Goal: Task Accomplishment & Management: Complete application form

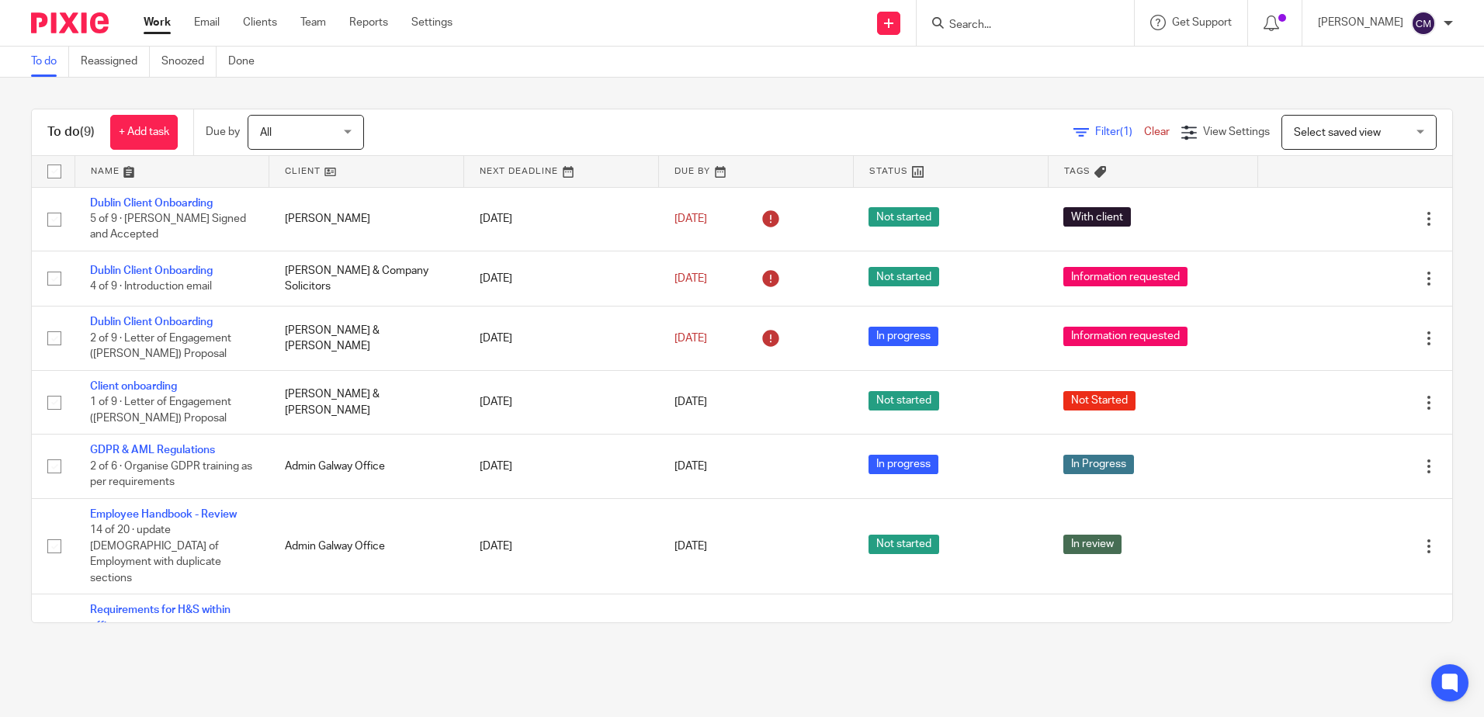
scroll to position [155, 0]
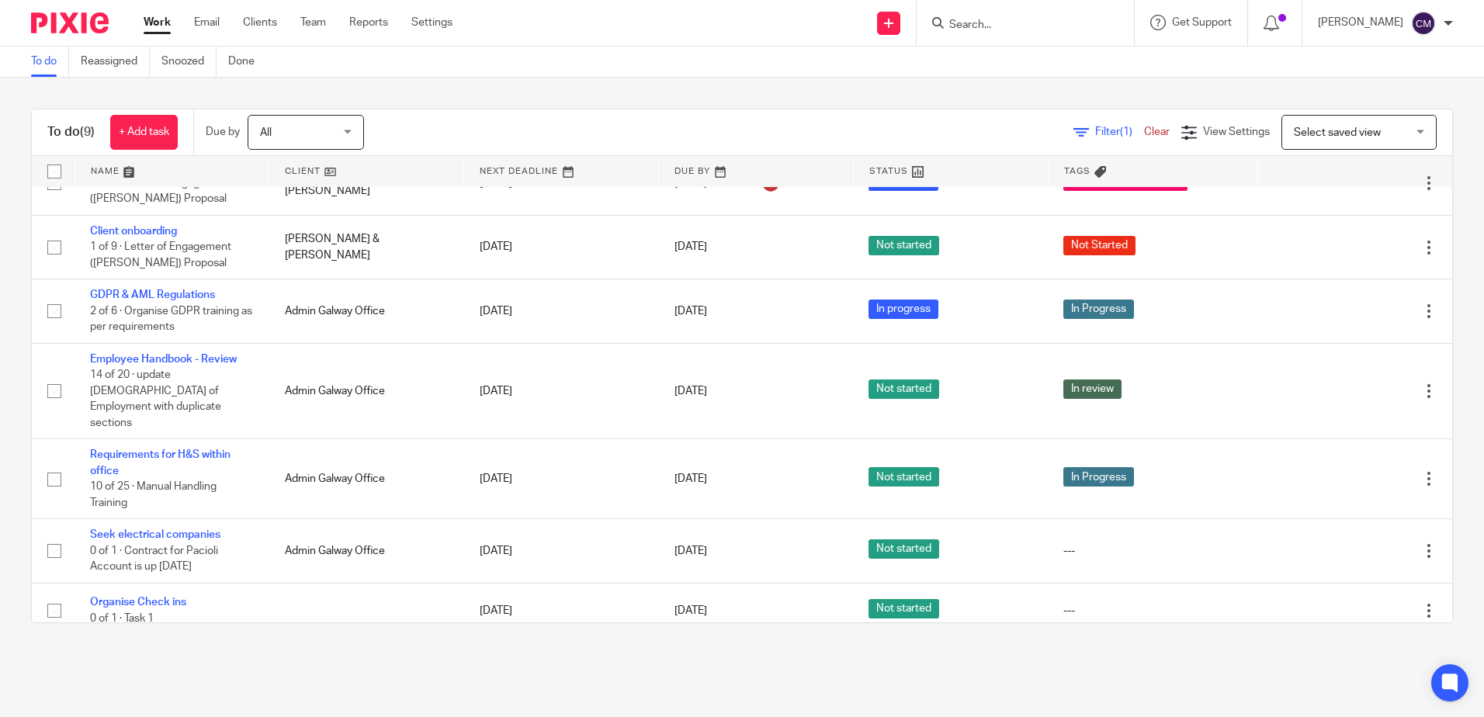
click at [997, 28] on input "Search" at bounding box center [1018, 26] width 140 height 14
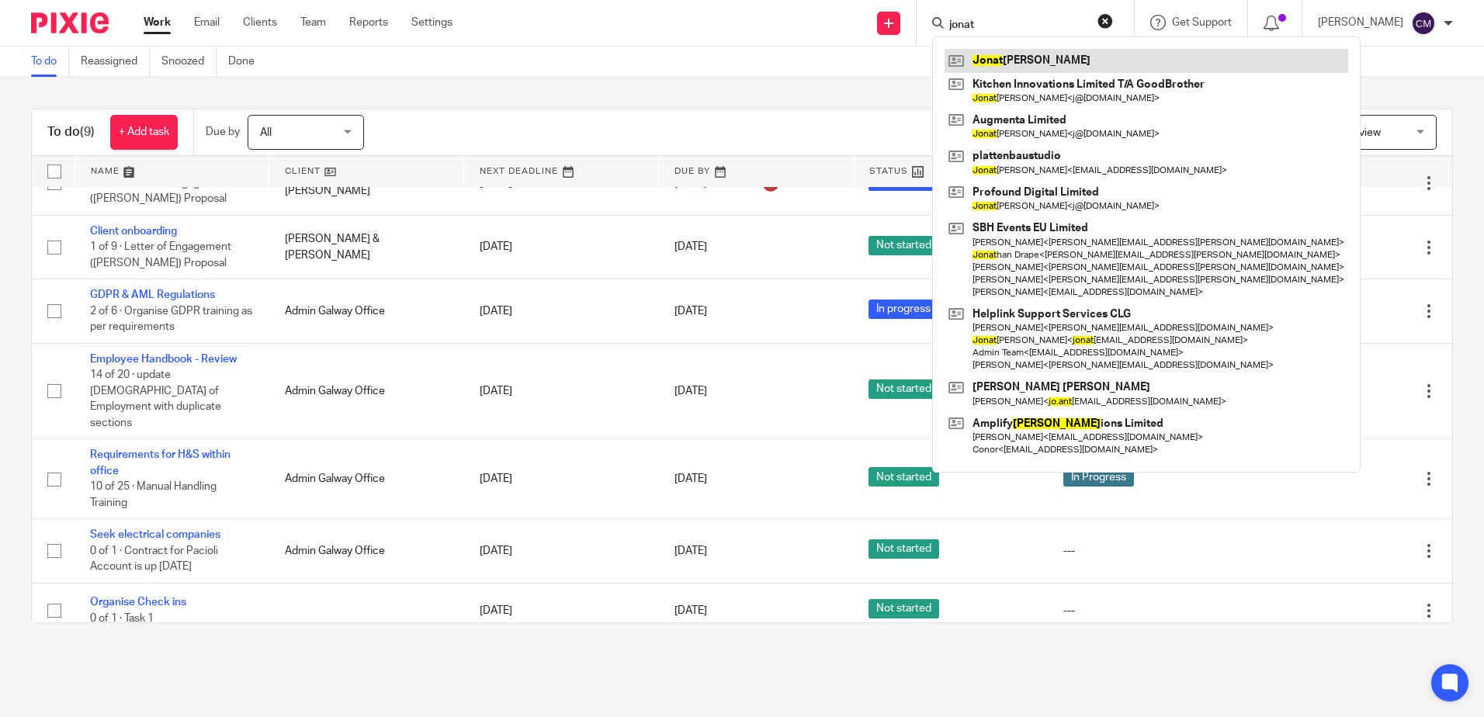
type input "jonat"
click at [1001, 57] on link at bounding box center [1147, 60] width 404 height 23
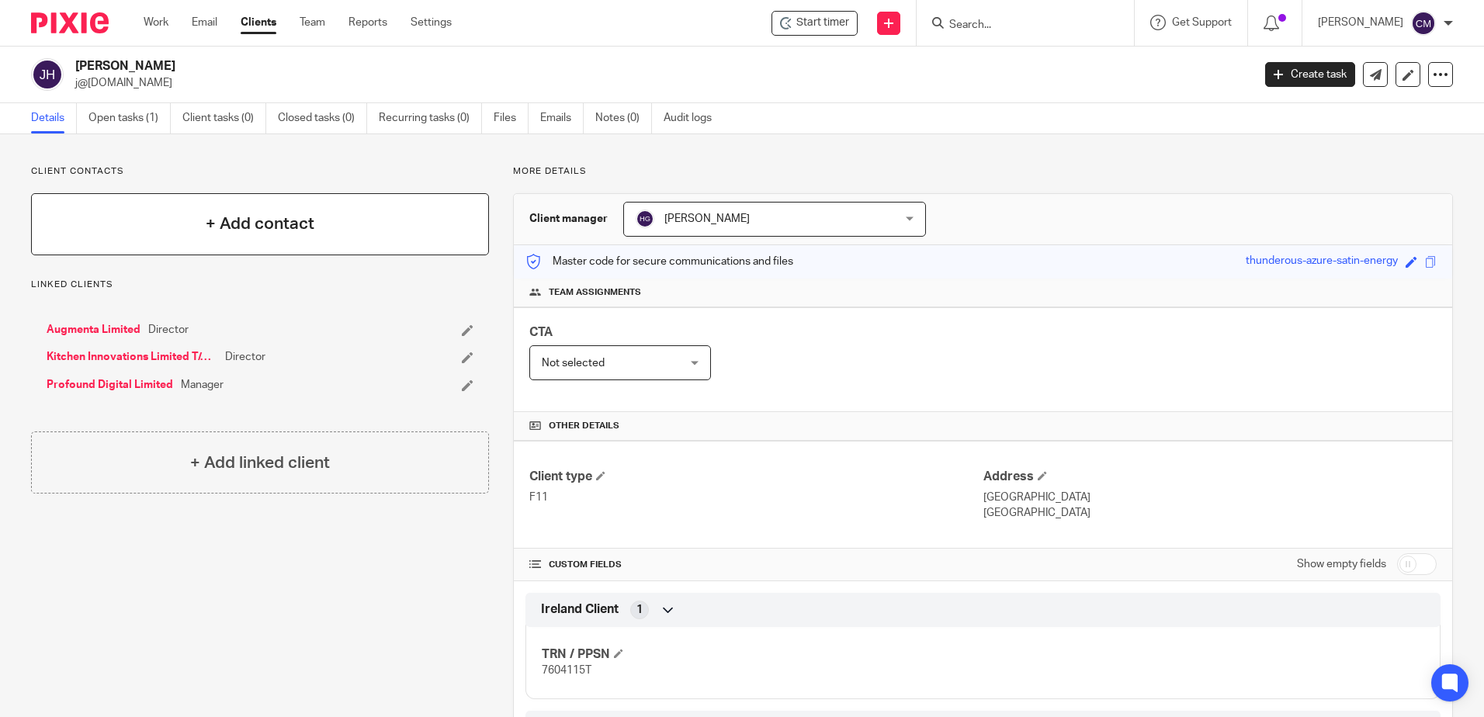
click at [265, 231] on h4 "+ Add contact" at bounding box center [260, 224] width 109 height 24
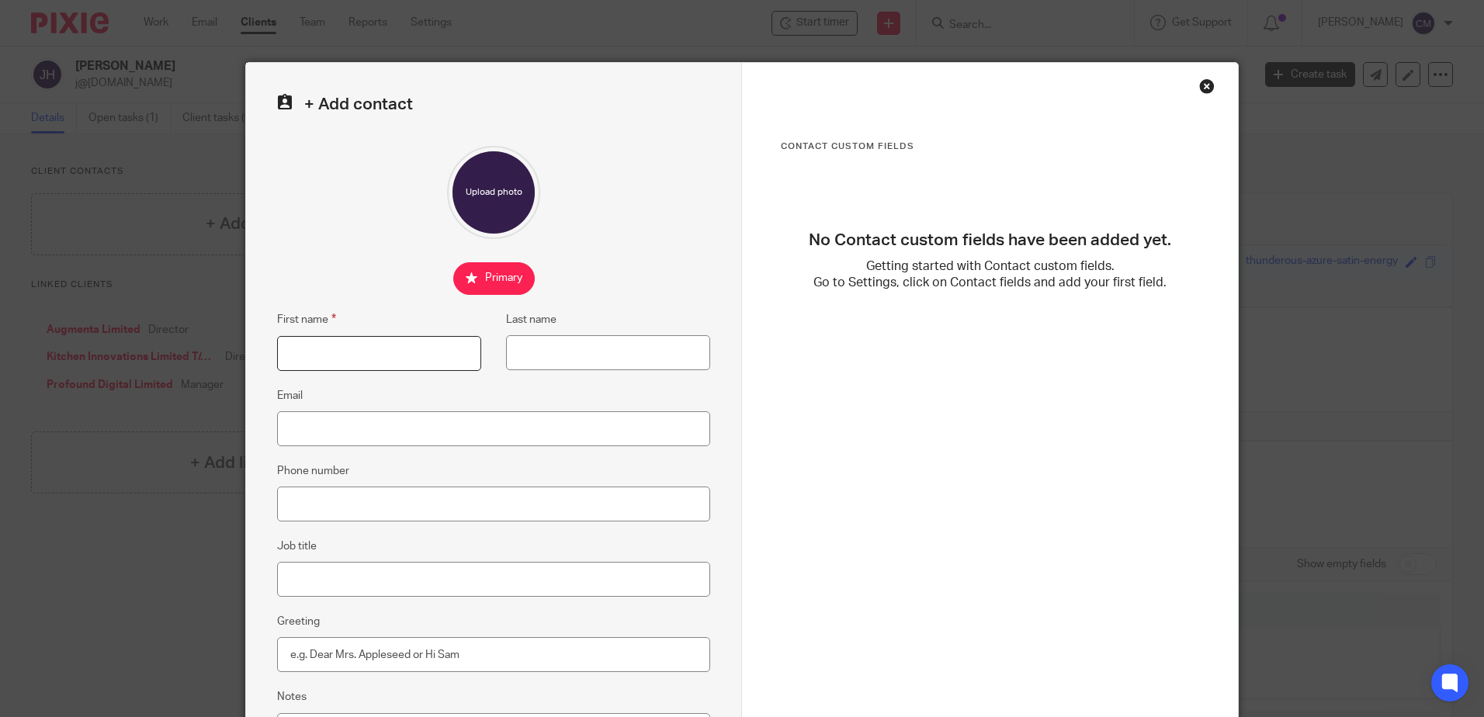
click at [356, 345] on input "First name" at bounding box center [379, 353] width 204 height 35
type input "Jonathan"
type input "J"
type input "Hayes"
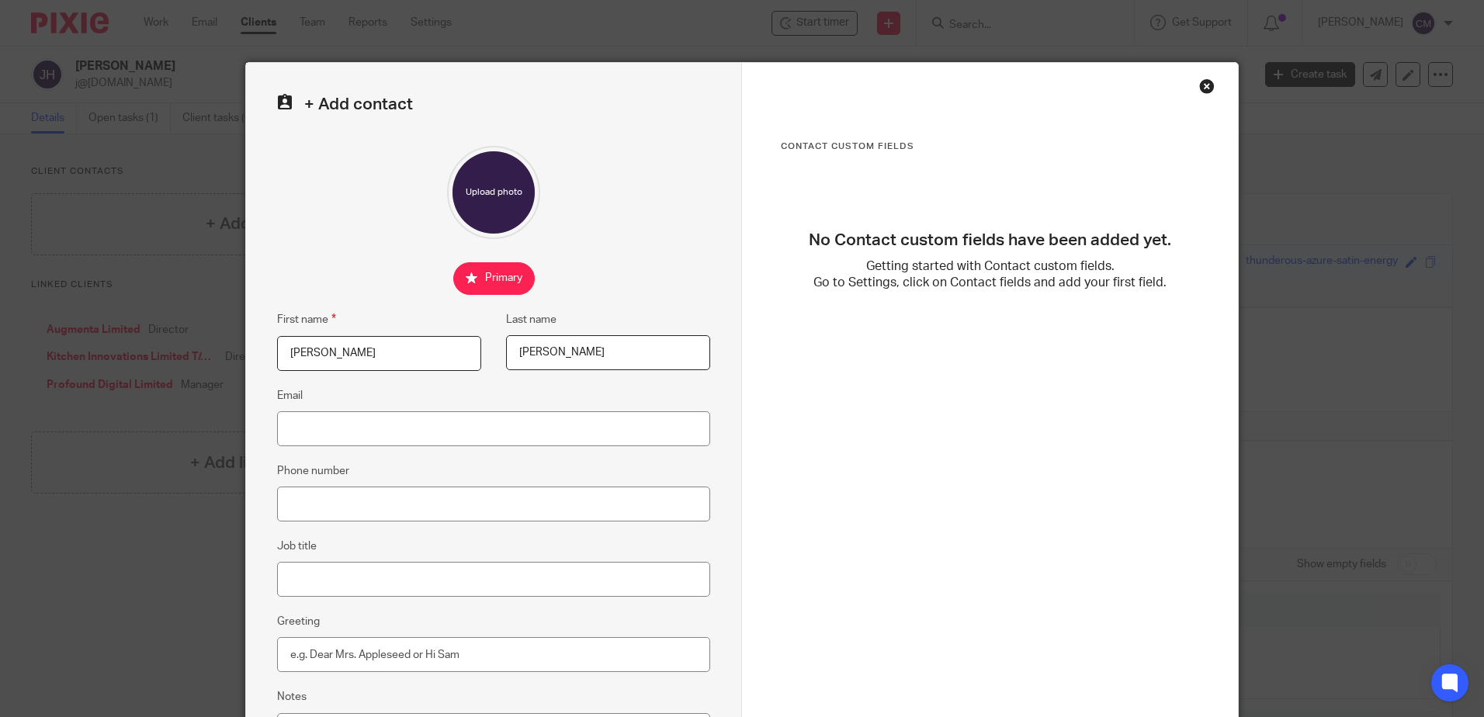
type input "j@[DOMAIN_NAME]"
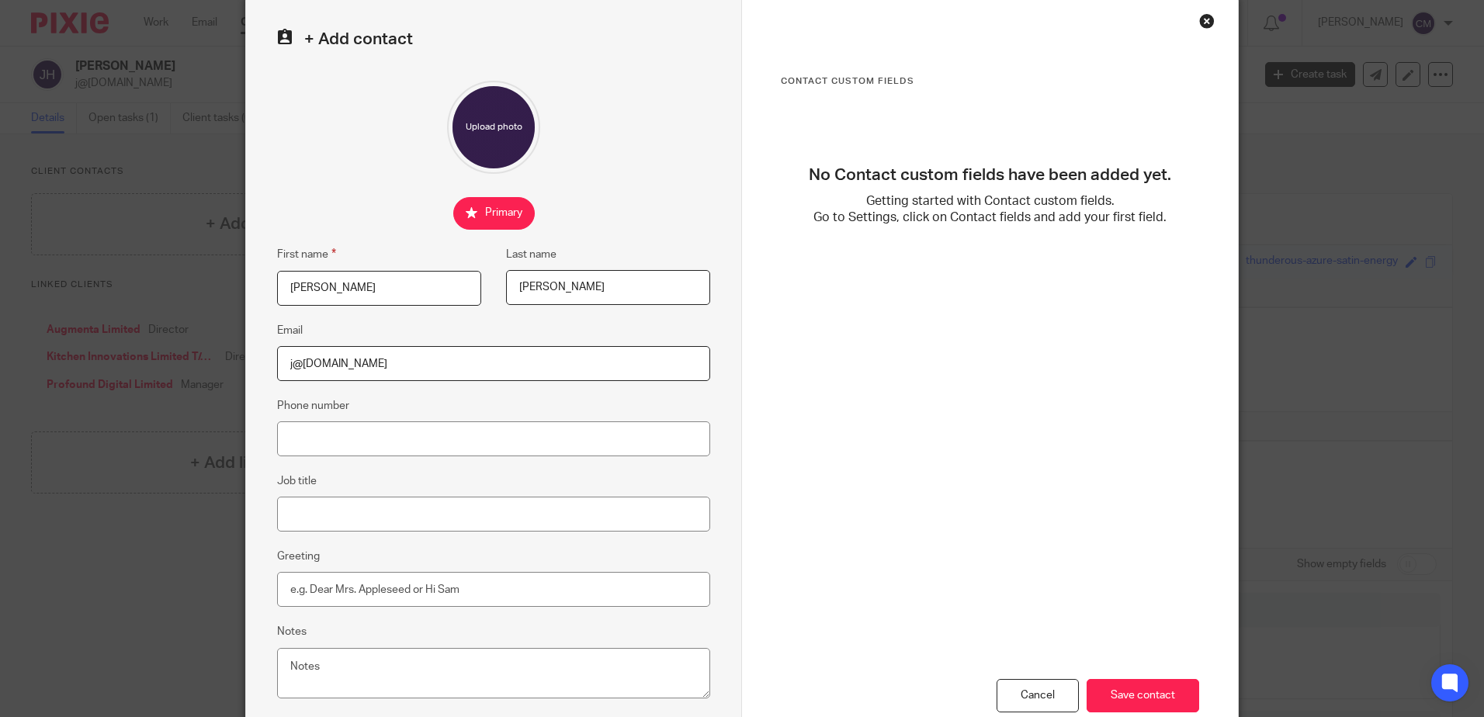
scroll to position [155, 0]
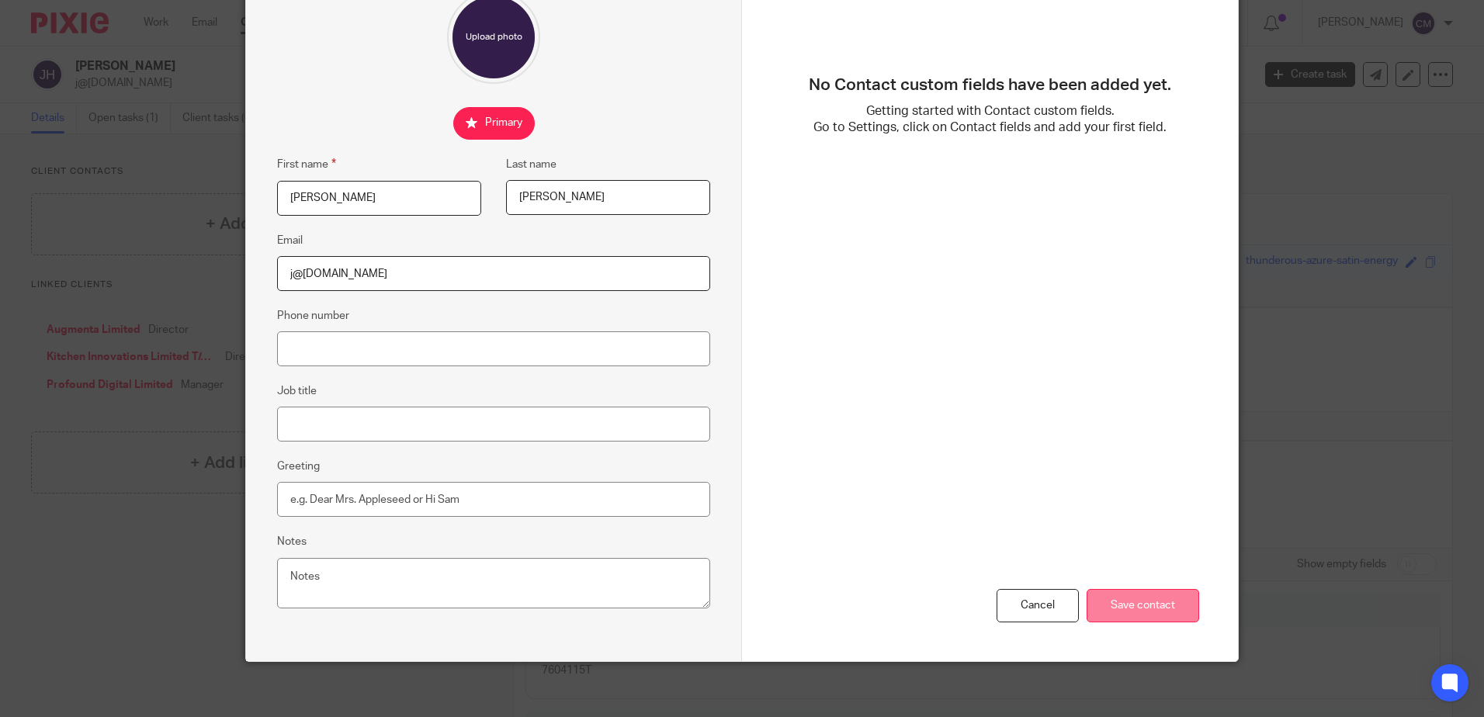
click at [1144, 595] on input "Save contact" at bounding box center [1143, 605] width 113 height 33
